Goal: Task Accomplishment & Management: Manage account settings

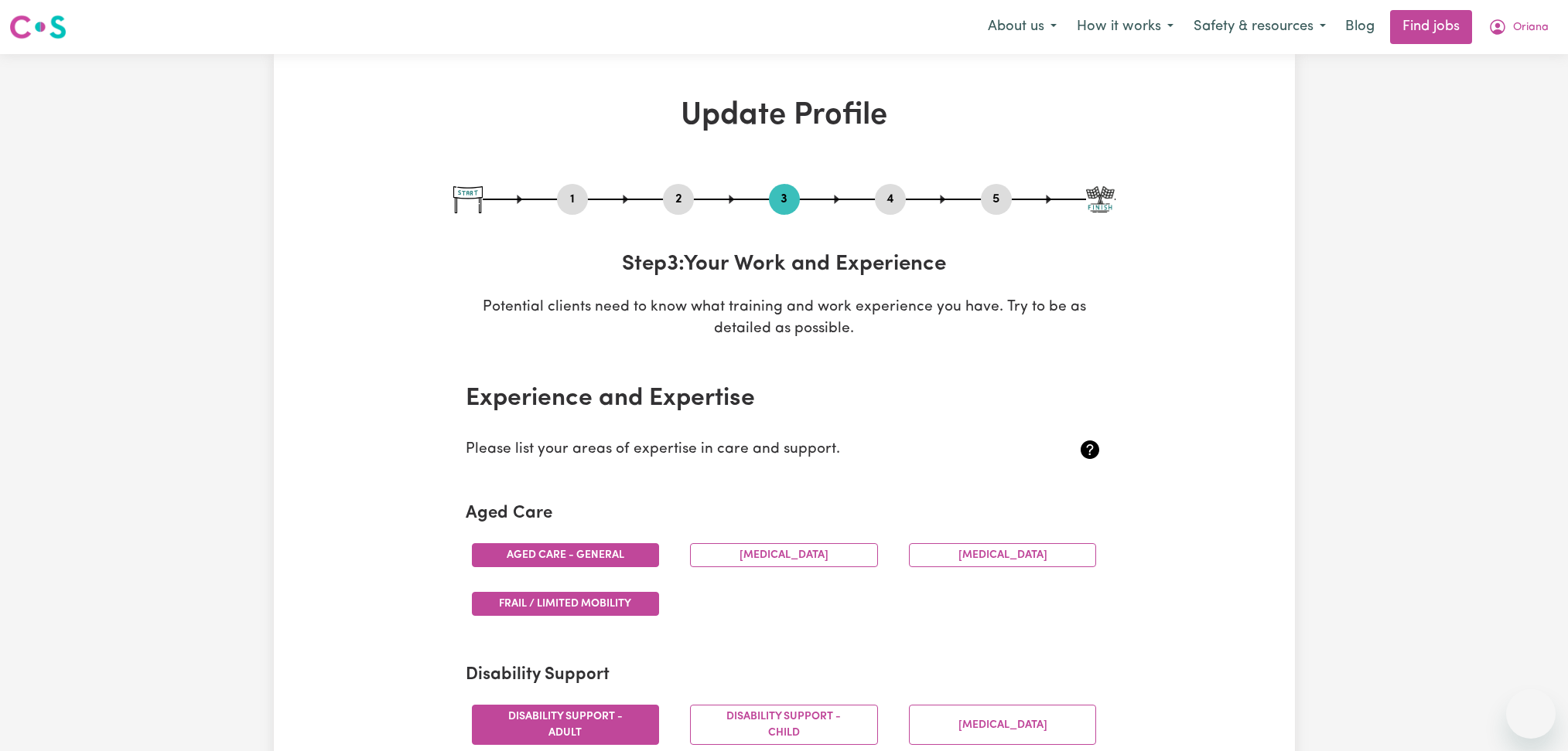
select select "2023"
select select "Certificate III (Individual Support)"
click at [1516, 22] on span "Oriana" at bounding box center [1531, 28] width 36 height 17
click at [1473, 118] on link "Logout" at bounding box center [1497, 118] width 122 height 29
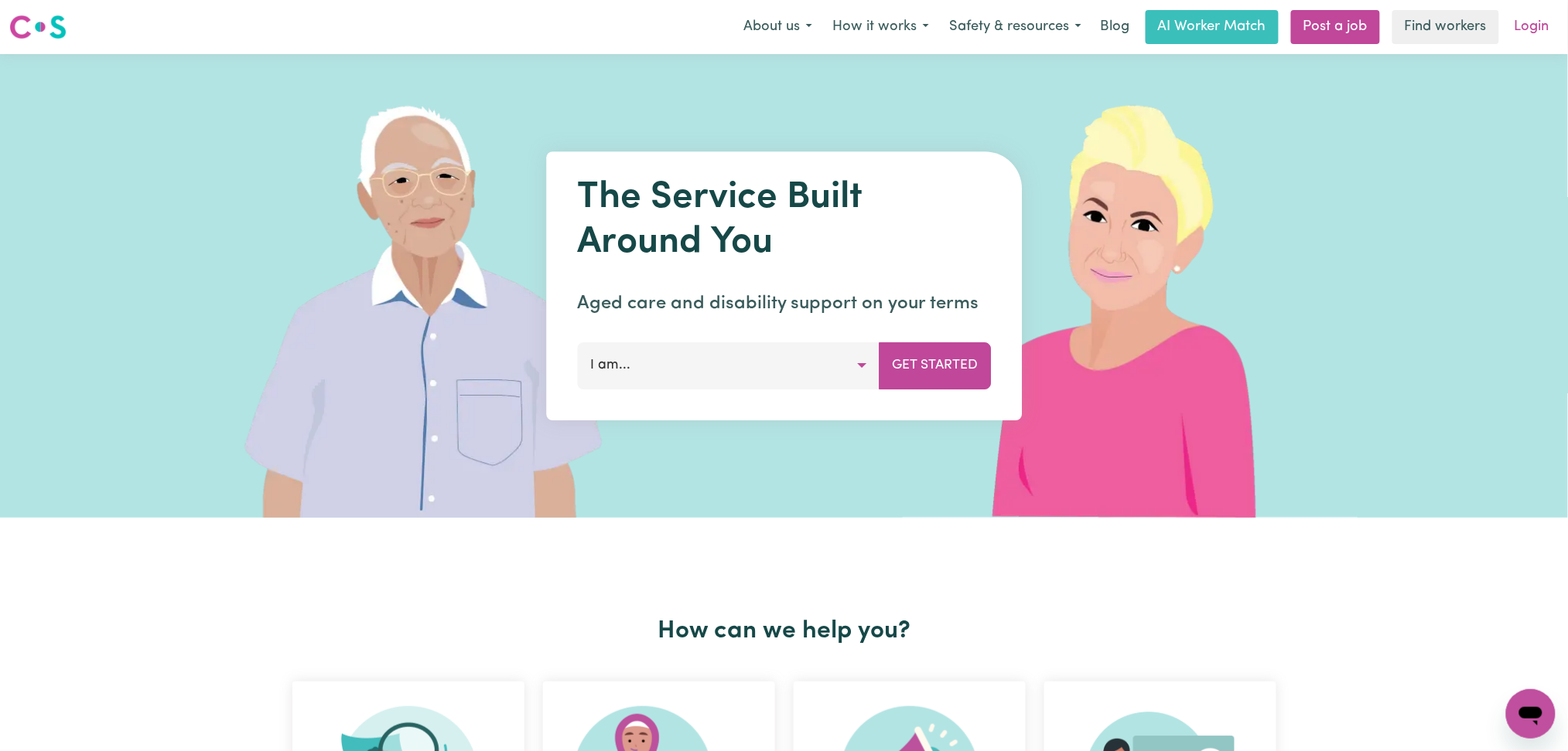
click at [1543, 15] on link "Login" at bounding box center [1532, 27] width 53 height 34
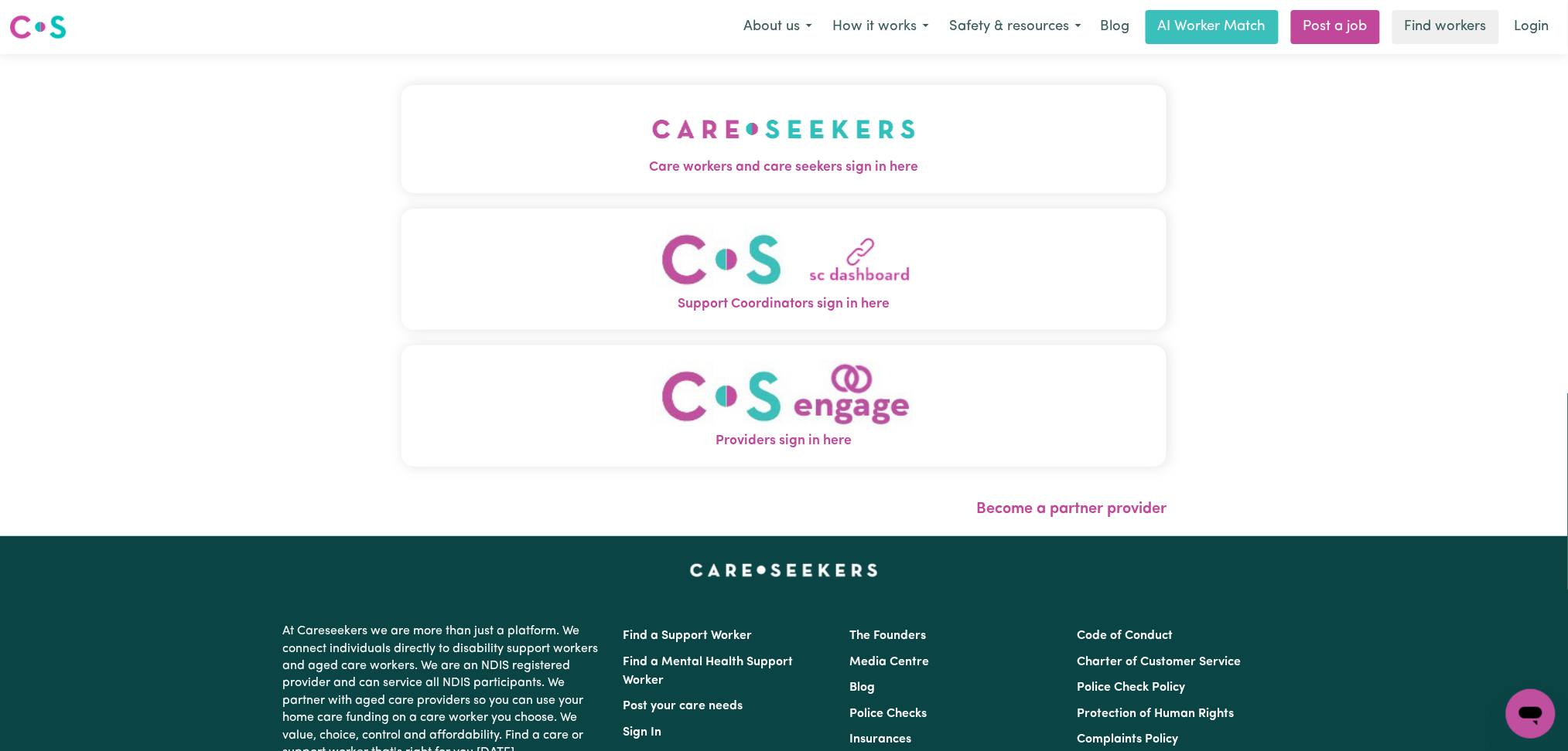
click at [516, 150] on button "Care workers and care seekers sign in here" at bounding box center [784, 139] width 765 height 108
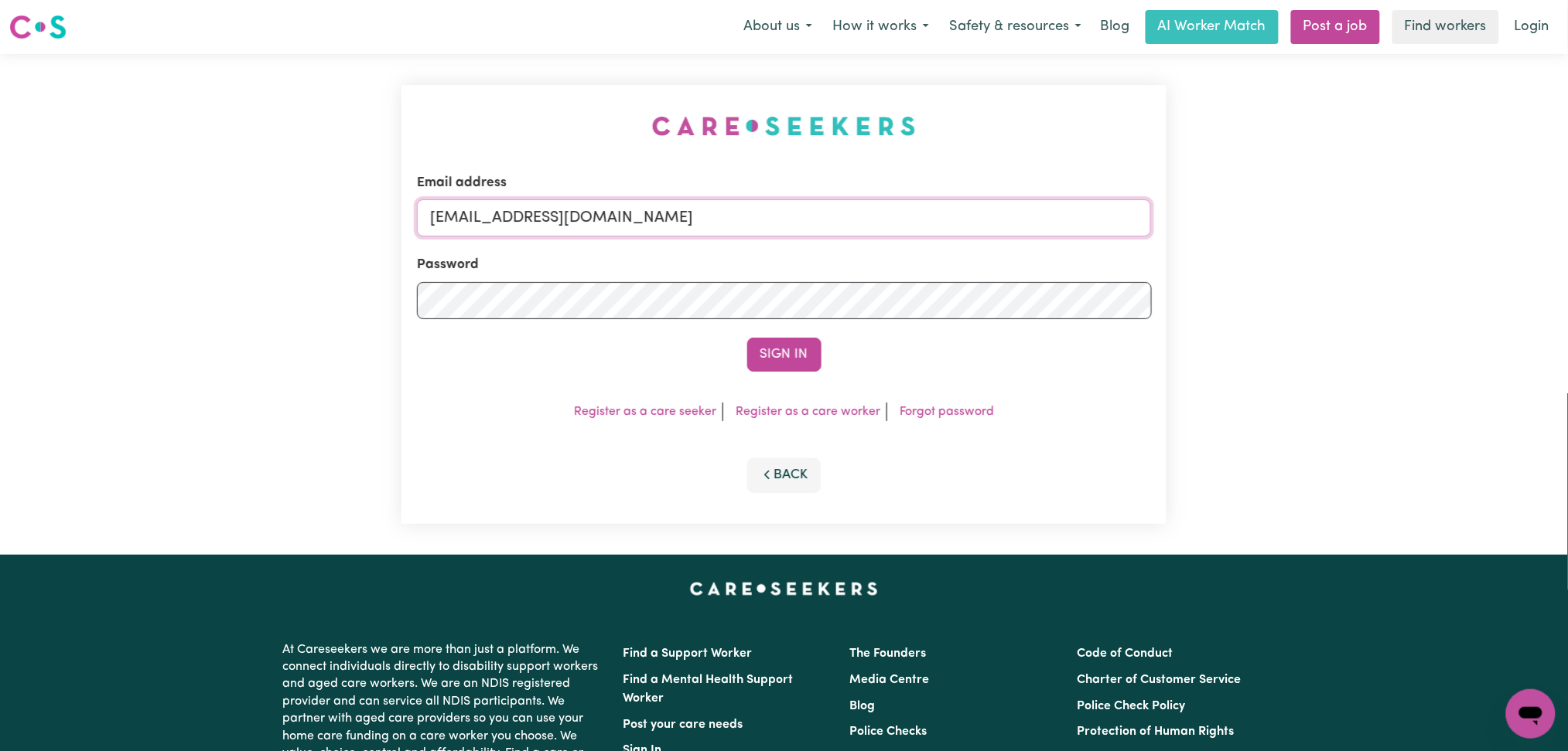
click at [574, 230] on input "[EMAIL_ADDRESS][DOMAIN_NAME]" at bounding box center [784, 218] width 734 height 37
drag, startPoint x: 510, startPoint y: 206, endPoint x: 920, endPoint y: 224, distance: 410.4
click at [945, 210] on input "Superuser~[EMAIL_ADDRESS][DOMAIN_NAME]" at bounding box center [784, 218] width 734 height 37
type input "Superuser~[PERSON_NAME][EMAIL_ADDRESS][DOMAIN_NAME]"
click at [797, 347] on button "Sign In" at bounding box center [784, 355] width 74 height 34
